Goal: Task Accomplishment & Management: Use online tool/utility

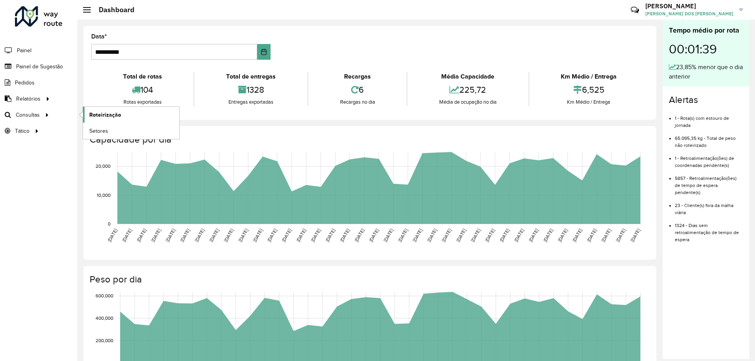
click at [106, 115] on span "Roteirização" at bounding box center [105, 115] width 32 height 8
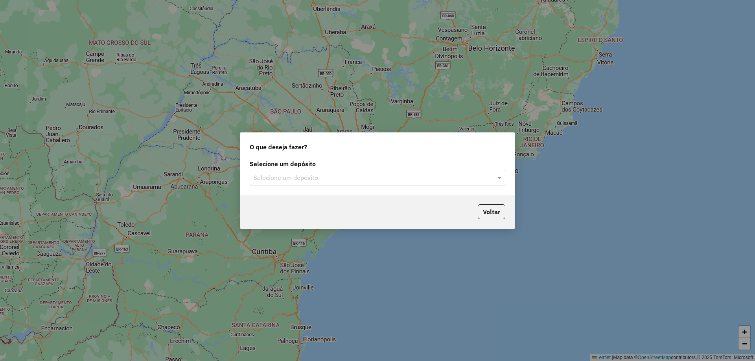
click at [308, 180] on input "text" at bounding box center [370, 177] width 232 height 9
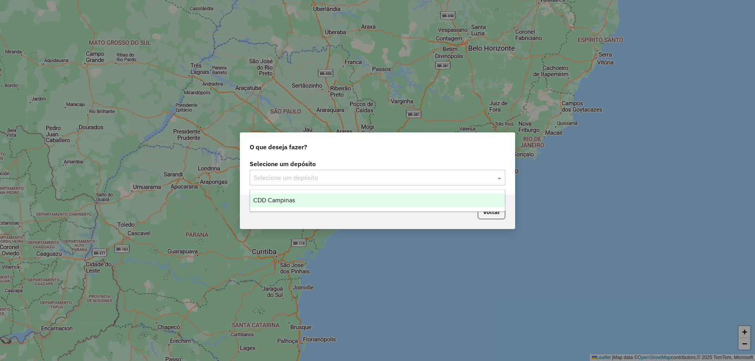
click at [309, 199] on div "CDD Campinas" at bounding box center [377, 200] width 255 height 13
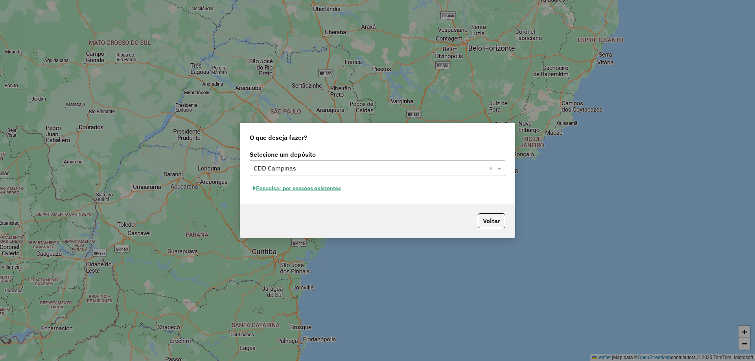
click at [324, 186] on button "Pesquisar por sessões existentes" at bounding box center [297, 189] width 95 height 12
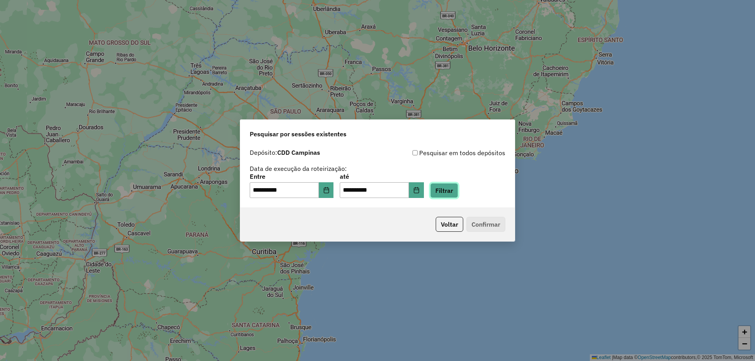
click at [453, 189] on button "Filtrar" at bounding box center [444, 190] width 28 height 15
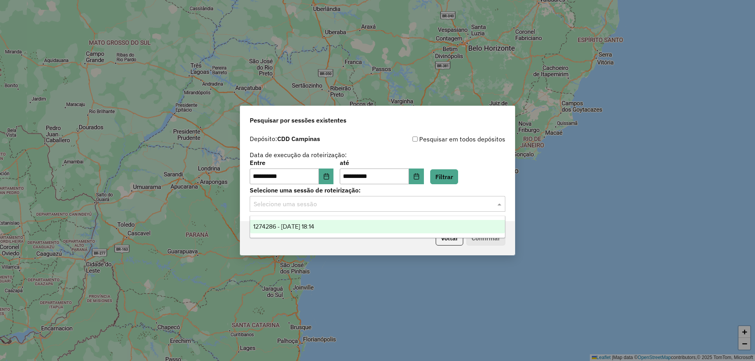
click at [326, 205] on input "text" at bounding box center [370, 204] width 232 height 9
click at [310, 224] on span "1274286 - 12/09/2025 18:14" at bounding box center [283, 226] width 61 height 7
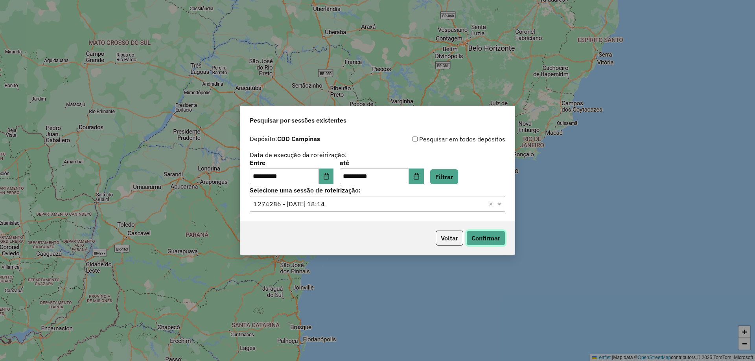
click at [483, 241] on button "Confirmar" at bounding box center [485, 238] width 39 height 15
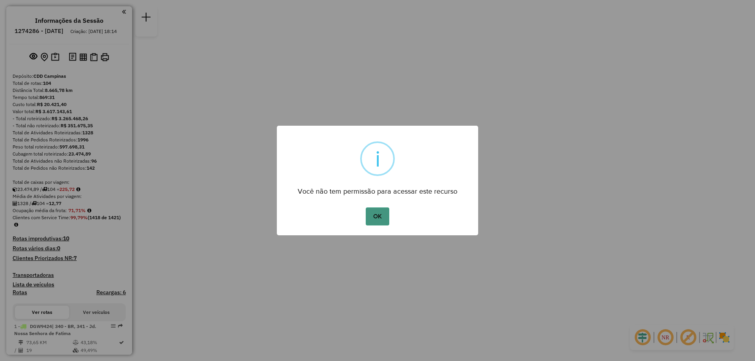
click at [380, 216] on button "OK" at bounding box center [377, 217] width 23 height 18
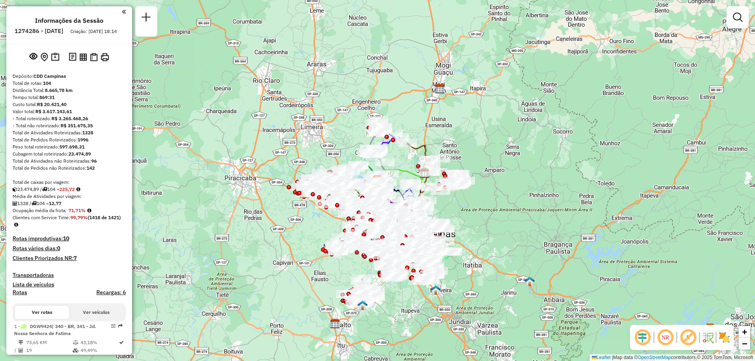
scroll to position [2928, 0]
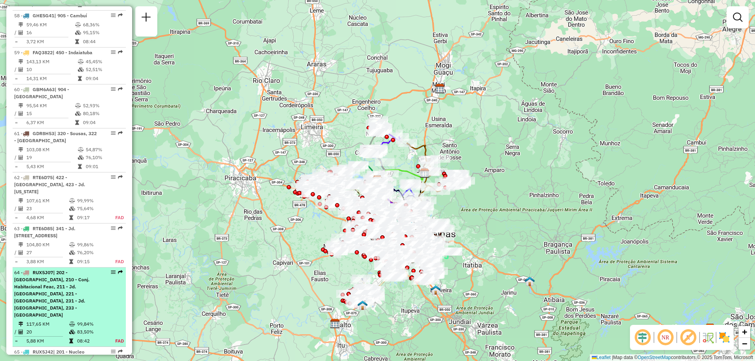
click at [111, 270] on em at bounding box center [113, 272] width 5 height 5
select select "**********"
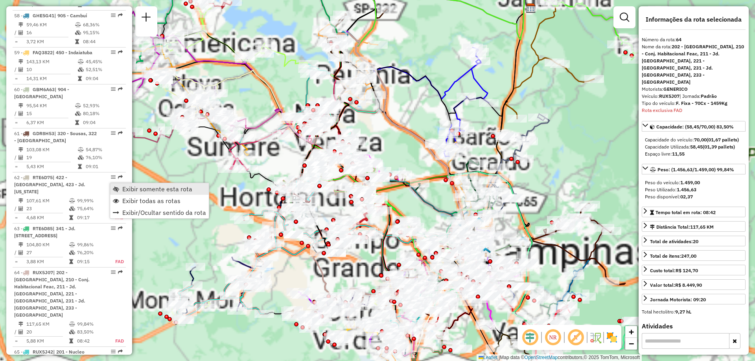
click at [126, 192] on span "Exibir somente esta rota" at bounding box center [157, 189] width 70 height 6
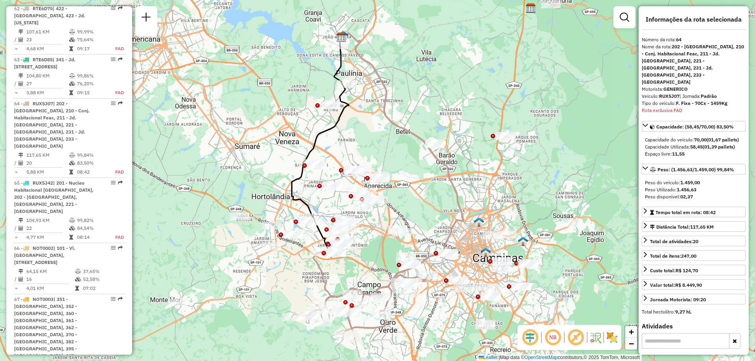
scroll to position [3098, 0]
click at [613, 340] on img at bounding box center [612, 338] width 13 height 13
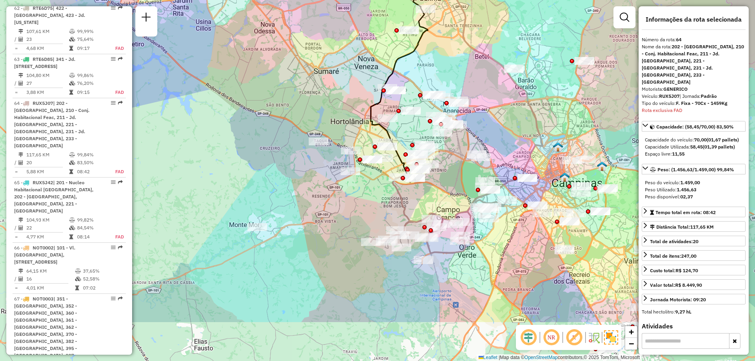
drag, startPoint x: 418, startPoint y: 300, endPoint x: 497, endPoint y: 225, distance: 109.3
click at [497, 225] on div "Janela de atendimento Grade de atendimento Capacidade Transportadoras Veículos …" at bounding box center [377, 180] width 755 height 361
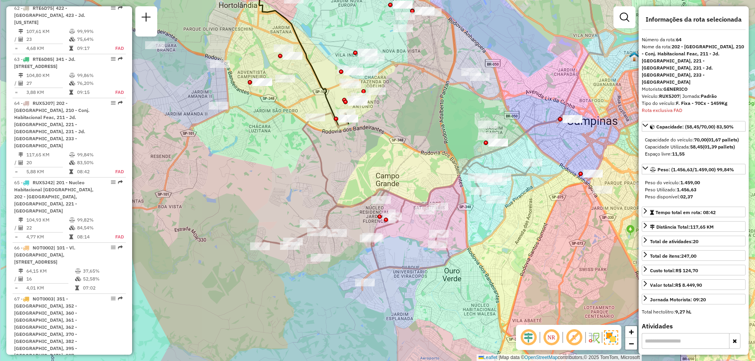
drag, startPoint x: 472, startPoint y: 236, endPoint x: 487, endPoint y: 229, distance: 16.2
click at [487, 229] on div "Janela de atendimento Grade de atendimento Capacidade Transportadoras Veículos …" at bounding box center [377, 180] width 755 height 361
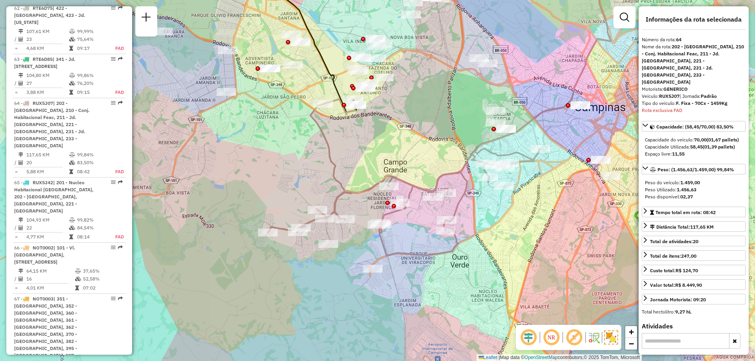
drag, startPoint x: 539, startPoint y: 251, endPoint x: 545, endPoint y: 239, distance: 13.9
click at [545, 239] on div "Janela de atendimento Grade de atendimento Capacidade Transportadoras Veículos …" at bounding box center [377, 180] width 755 height 361
